Goal: Task Accomplishment & Management: Use online tool/utility

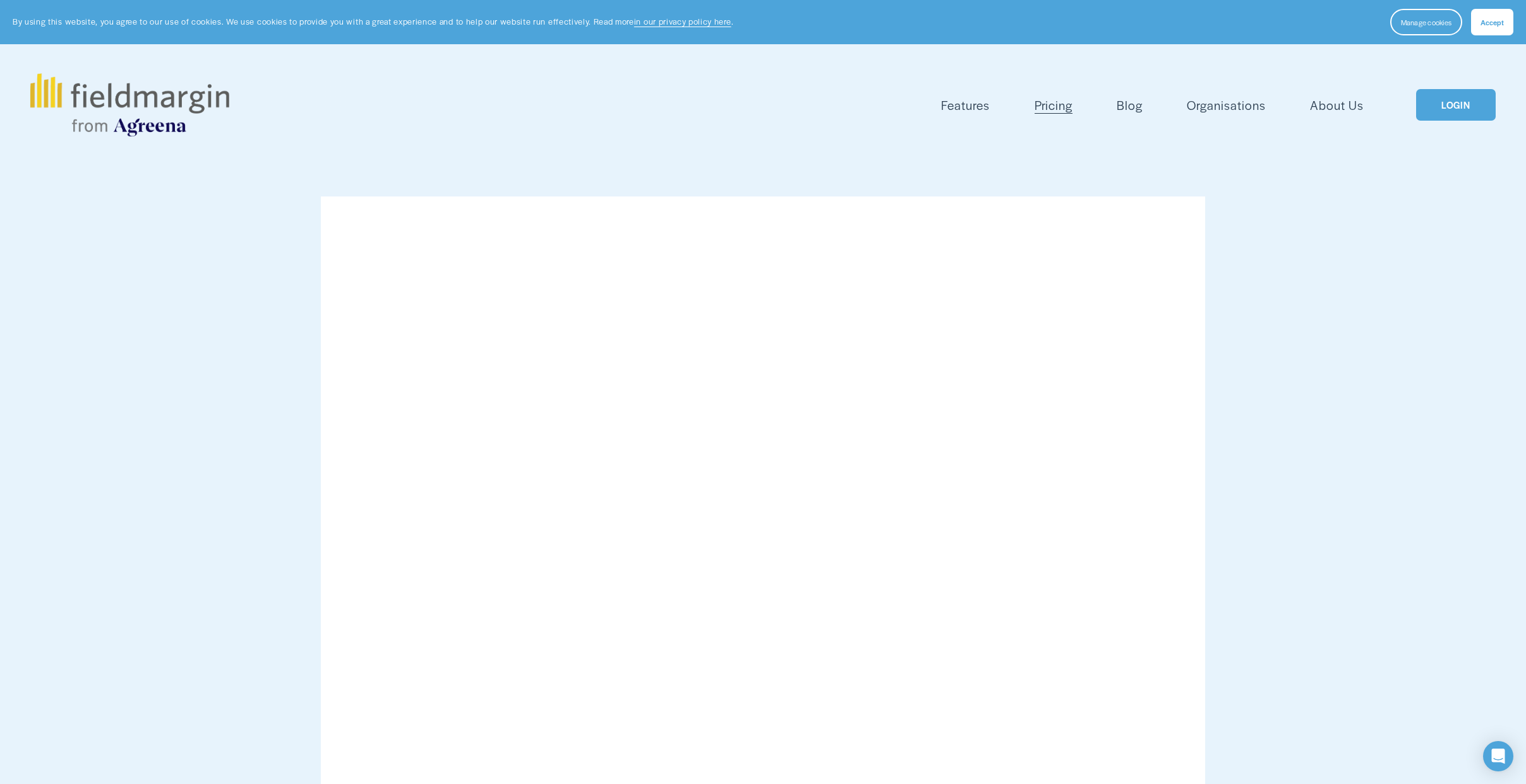
click at [1467, 110] on link "LOGIN" at bounding box center [1456, 105] width 80 height 32
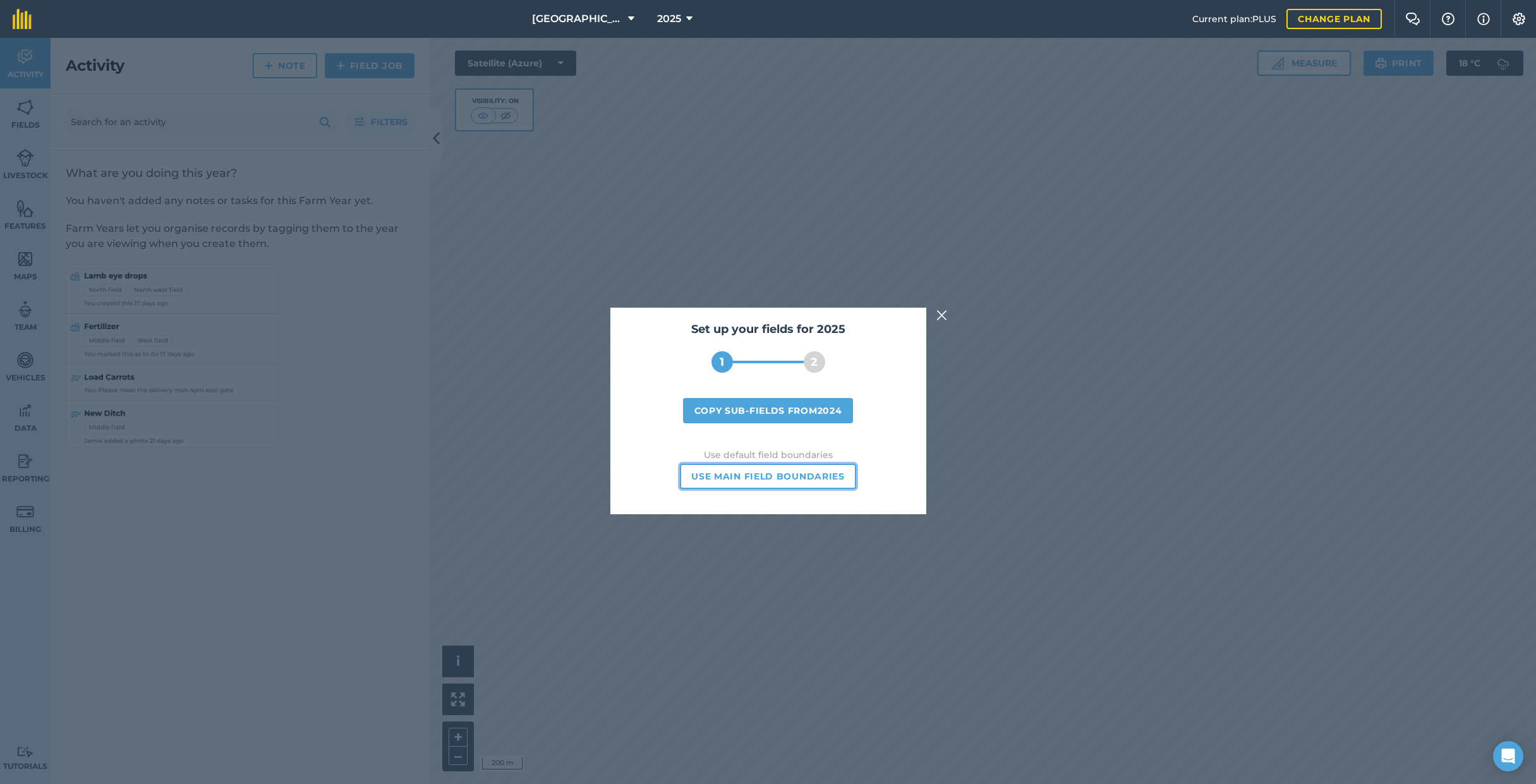
click at [824, 470] on button "Use main field boundaries" at bounding box center [768, 476] width 176 height 25
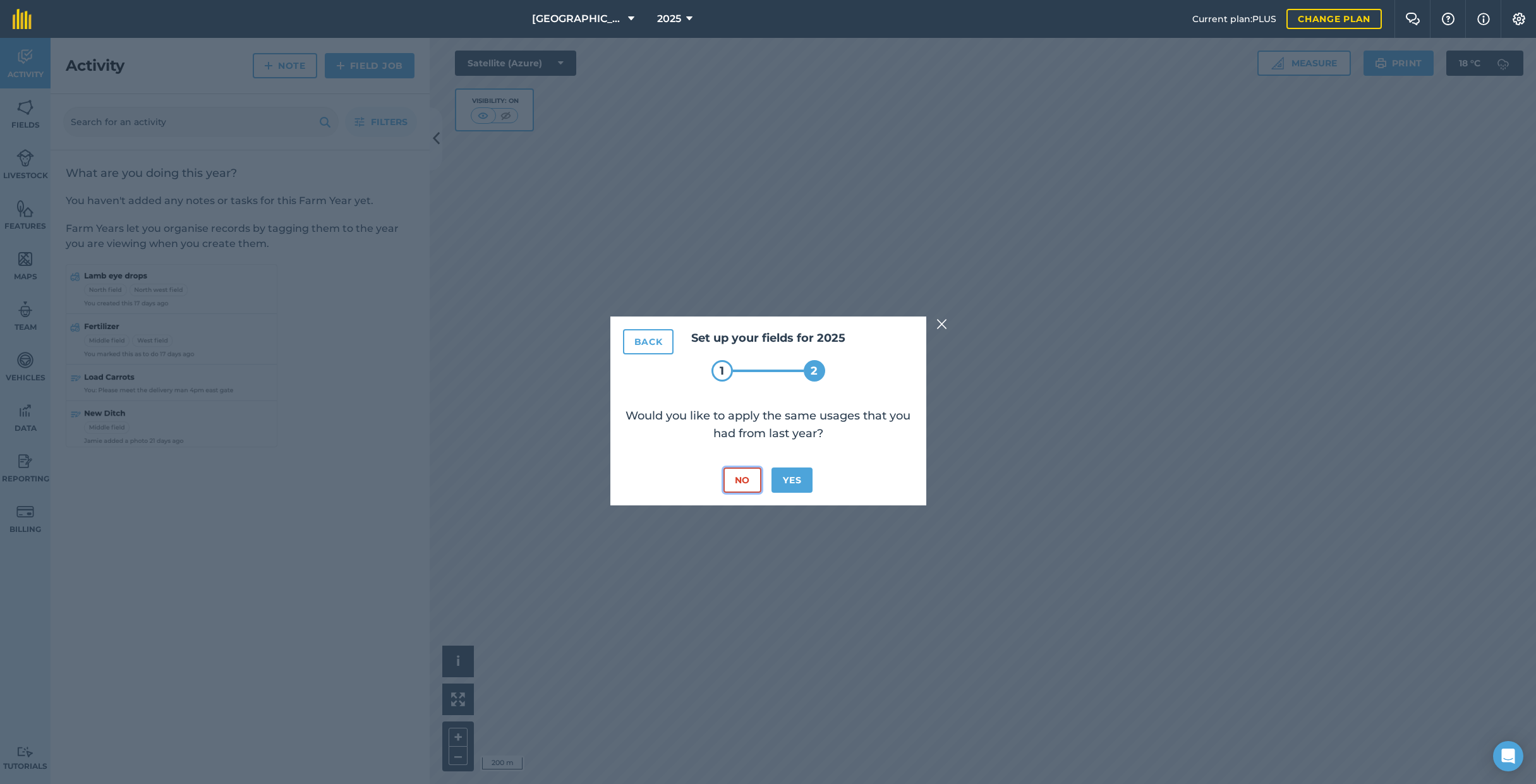
click at [737, 484] on button "No" at bounding box center [742, 480] width 38 height 25
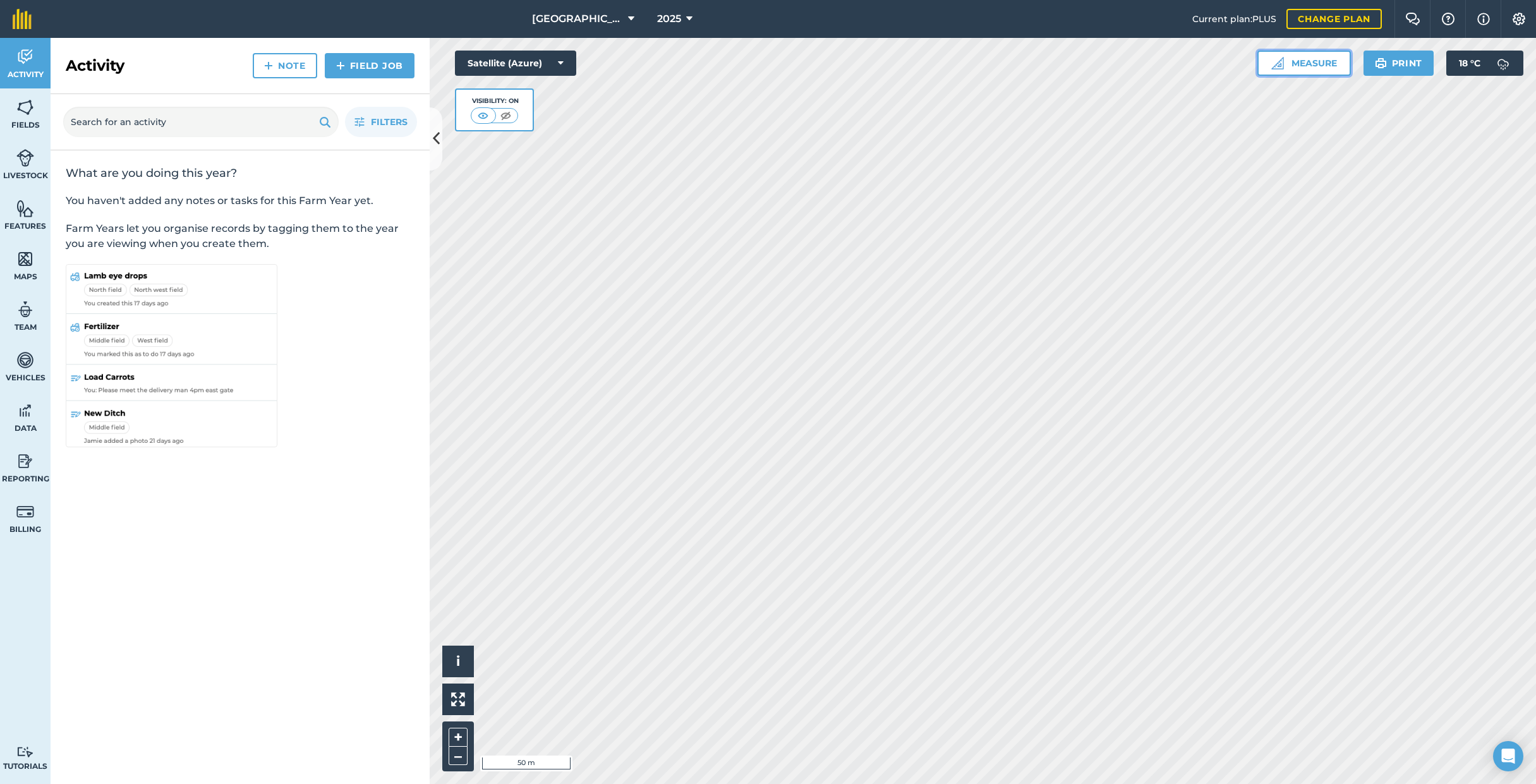
click at [1276, 60] on img at bounding box center [1277, 63] width 12 height 12
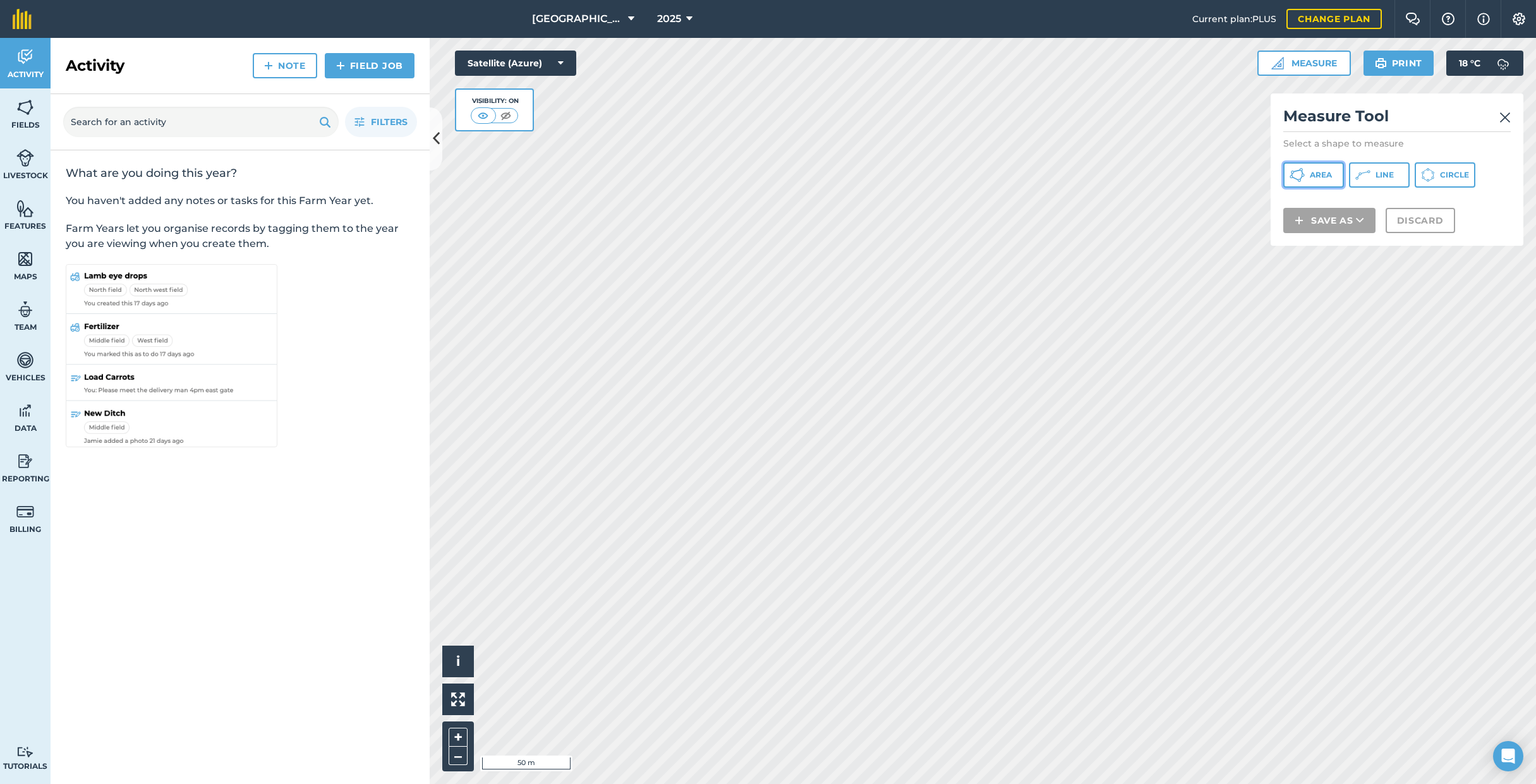
click at [1317, 175] on span "Area" at bounding box center [1321, 174] width 22 height 10
click at [1422, 231] on button "Discard" at bounding box center [1420, 237] width 69 height 25
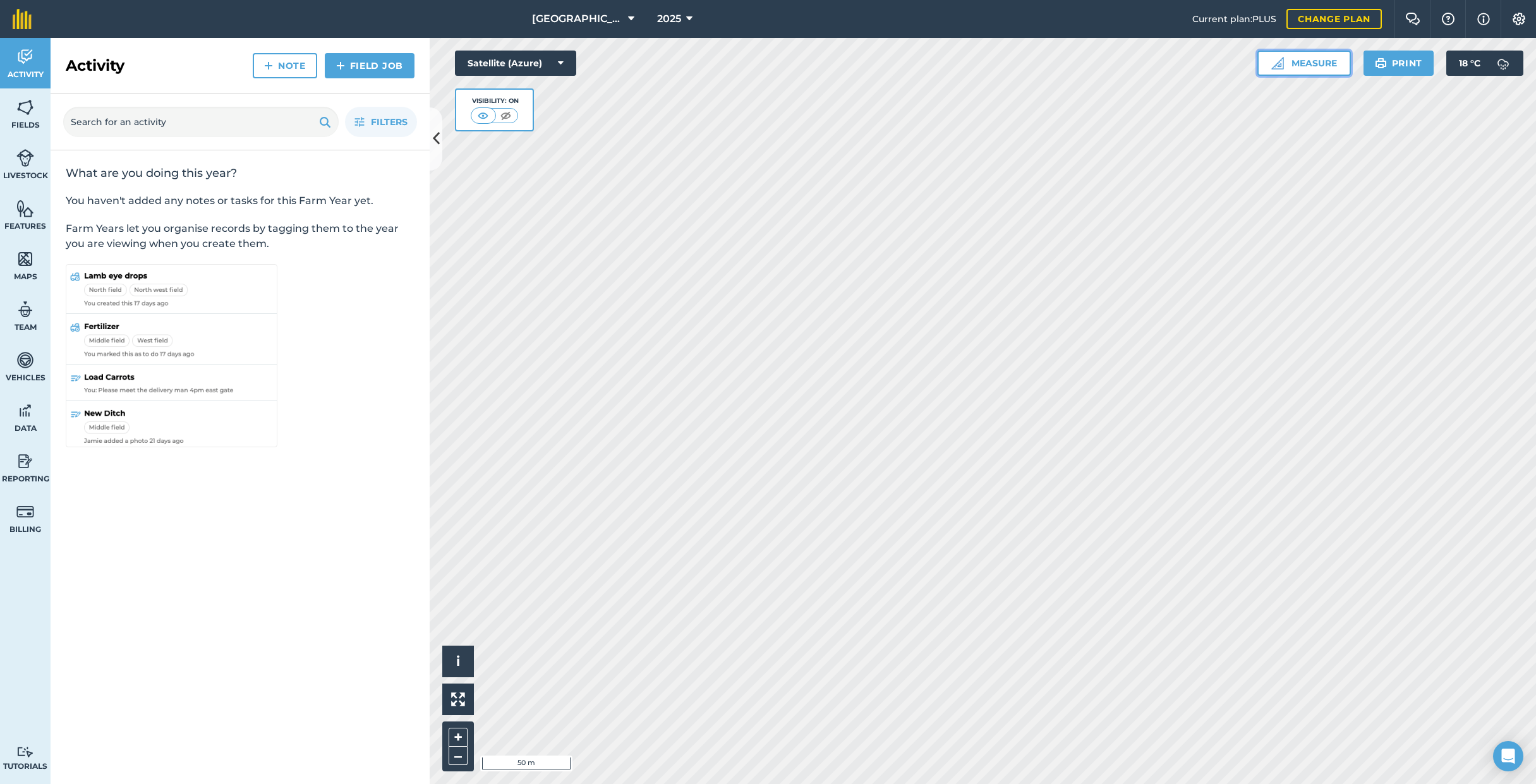
click at [1291, 58] on button "Measure" at bounding box center [1304, 63] width 93 height 25
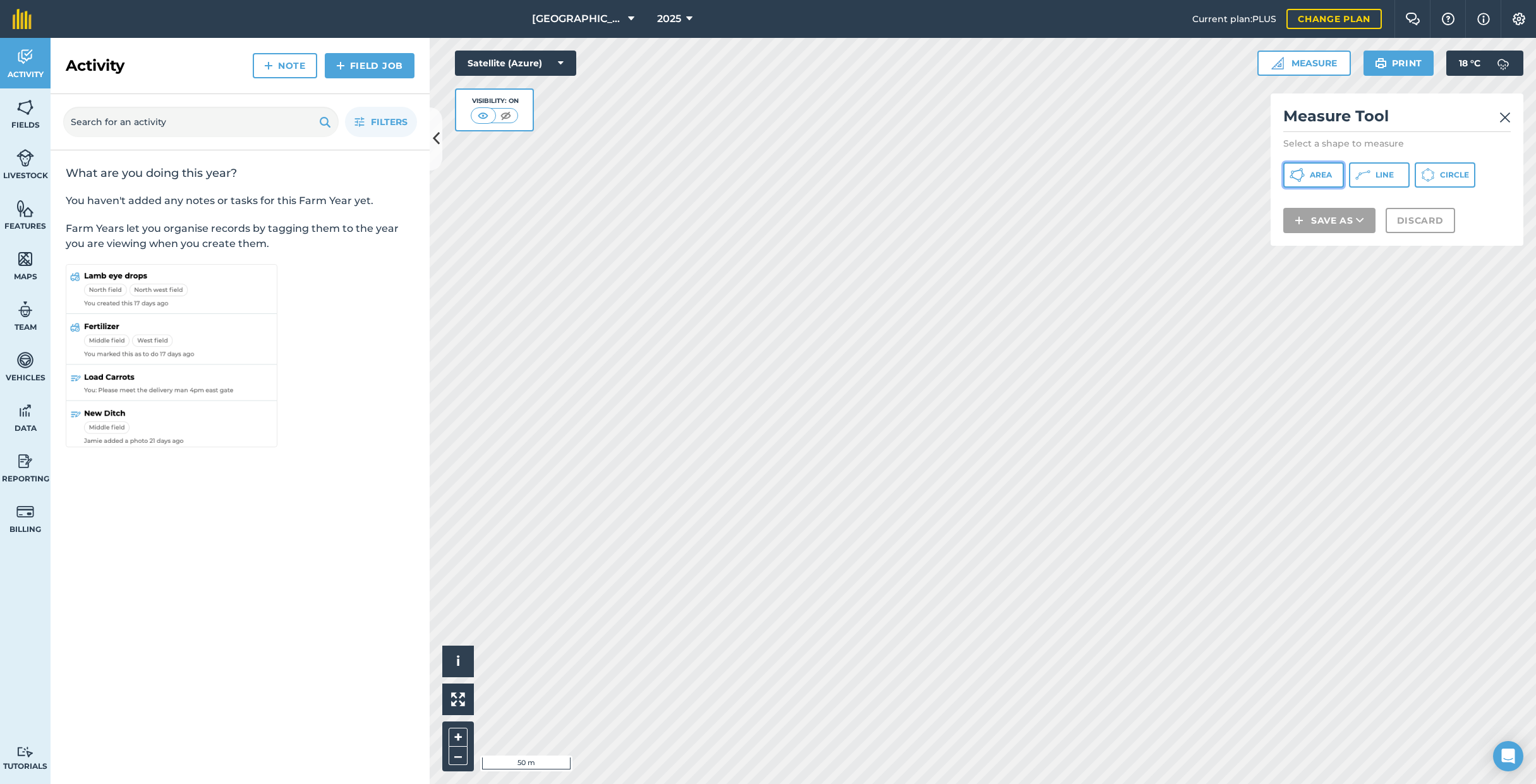
click at [1331, 176] on span "Area" at bounding box center [1321, 174] width 22 height 10
click at [1438, 238] on button "Discard" at bounding box center [1420, 237] width 69 height 25
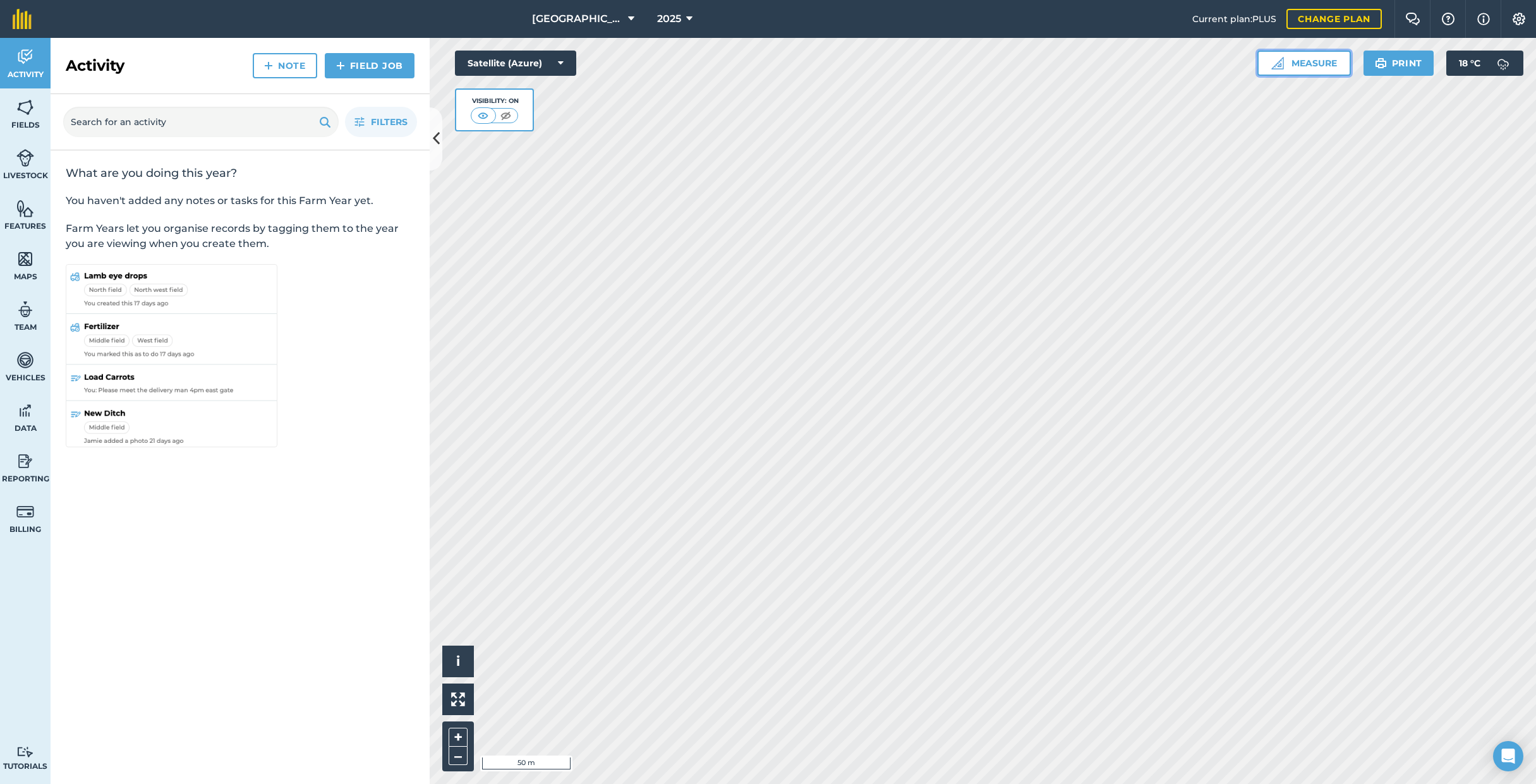
click at [1326, 57] on button "Measure" at bounding box center [1304, 63] width 93 height 25
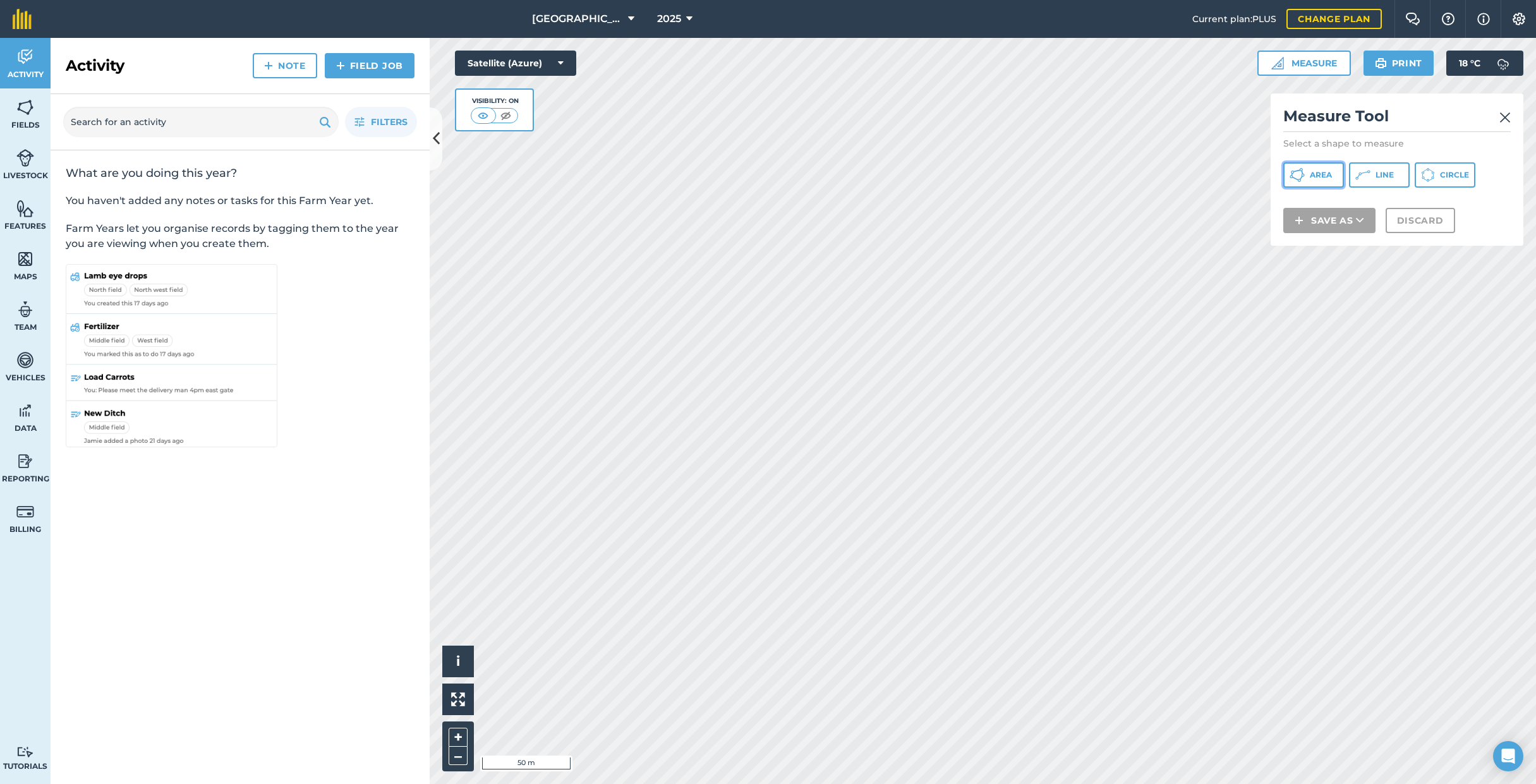
click at [1328, 167] on button "Area" at bounding box center [1313, 174] width 61 height 25
click at [1408, 244] on button "Discard" at bounding box center [1420, 237] width 69 height 25
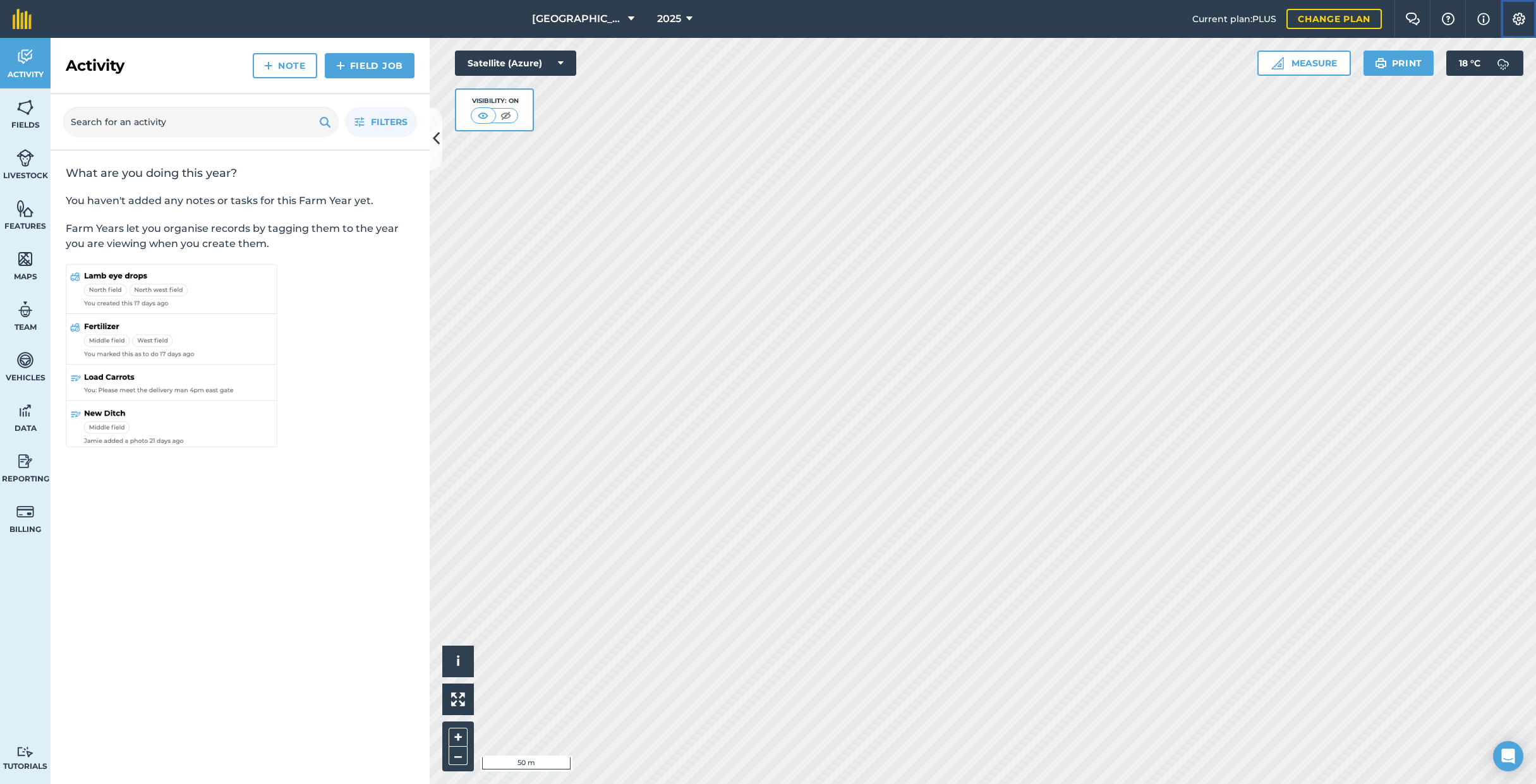
click at [1528, 19] on button "Settings" at bounding box center [1518, 19] width 36 height 38
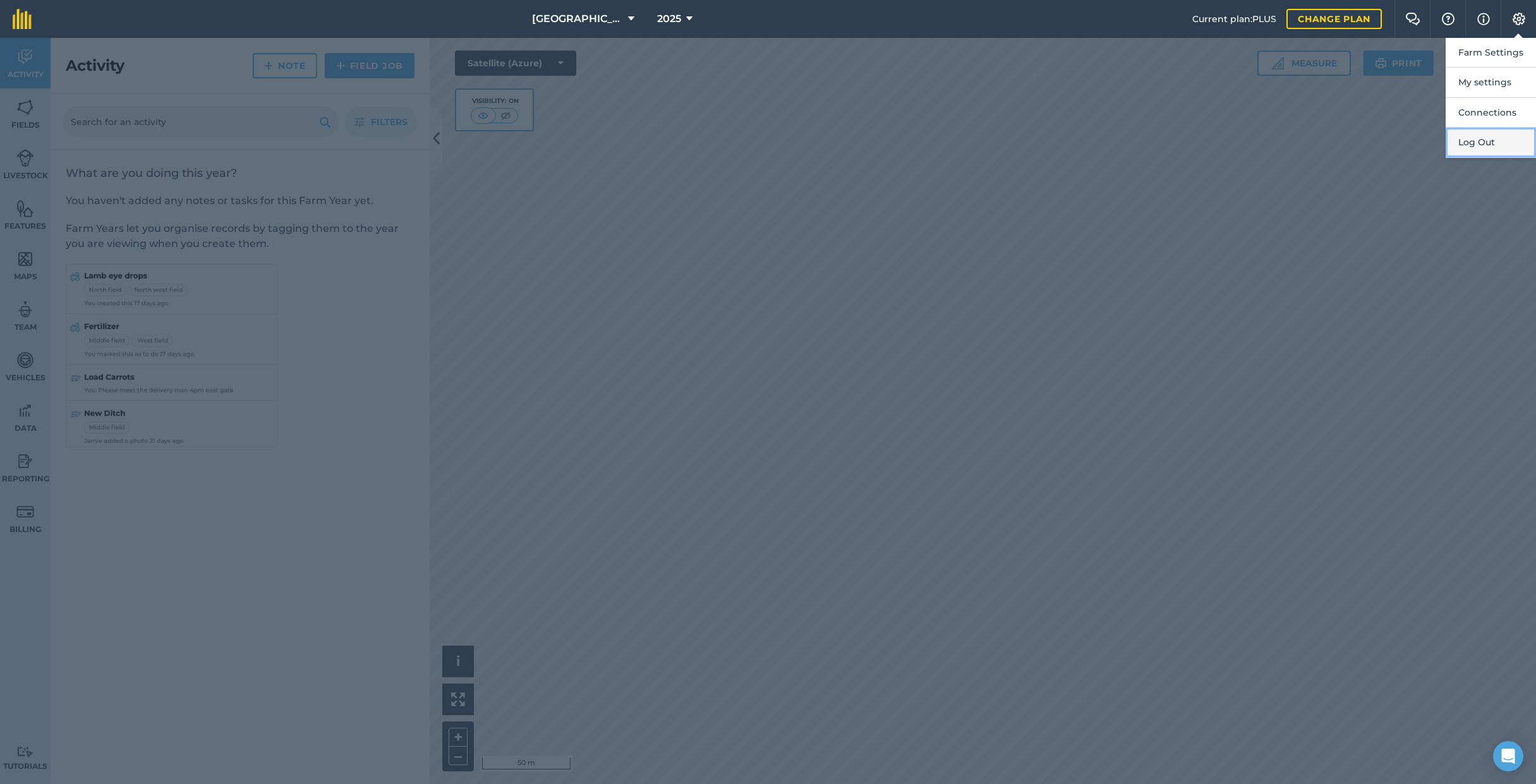
click at [1495, 140] on button "Log Out" at bounding box center [1490, 142] width 90 height 29
